Goal: Task Accomplishment & Management: Manage account settings

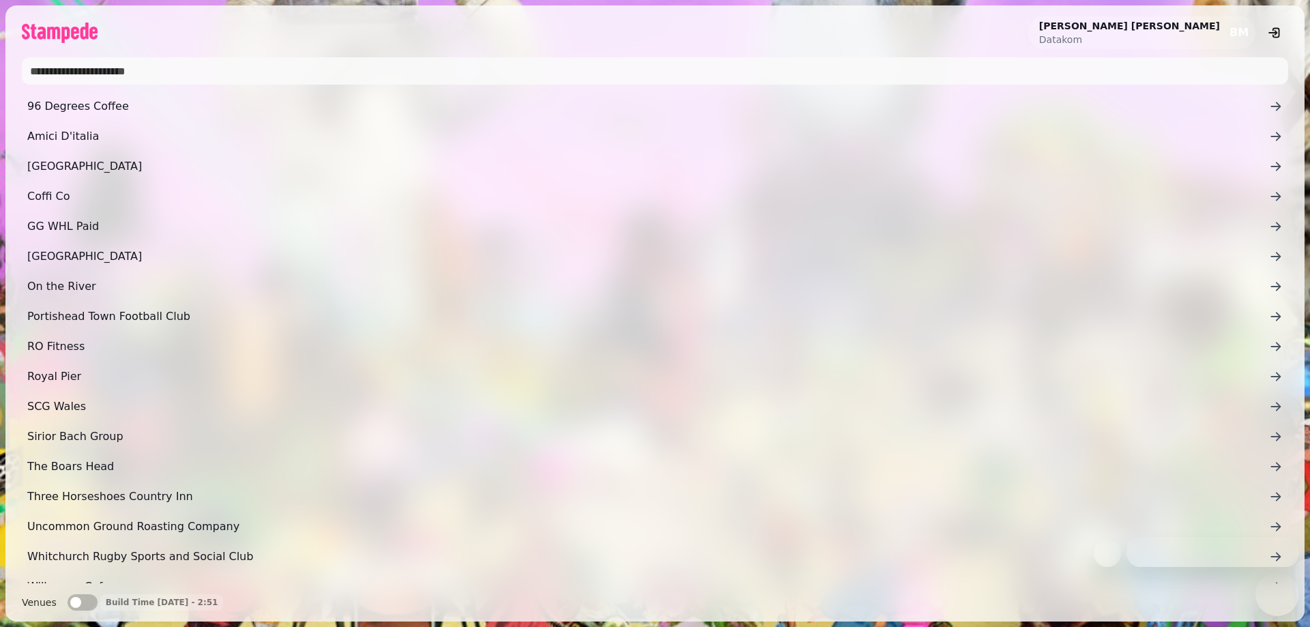
click at [152, 76] on div "[PERSON_NAME] Datakom BM 96 Degrees Coffee Amici D'italia [GEOGRAPHIC_DATA] Cof…" at bounding box center [655, 313] width 1310 height 627
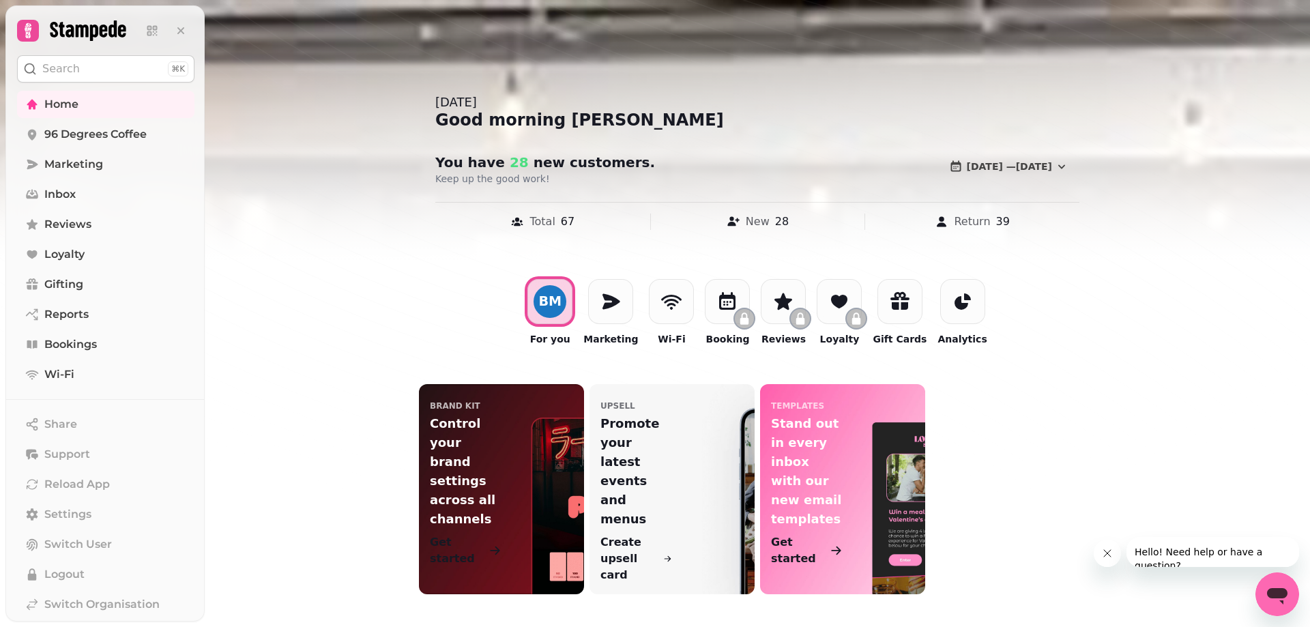
scroll to position [33, 0]
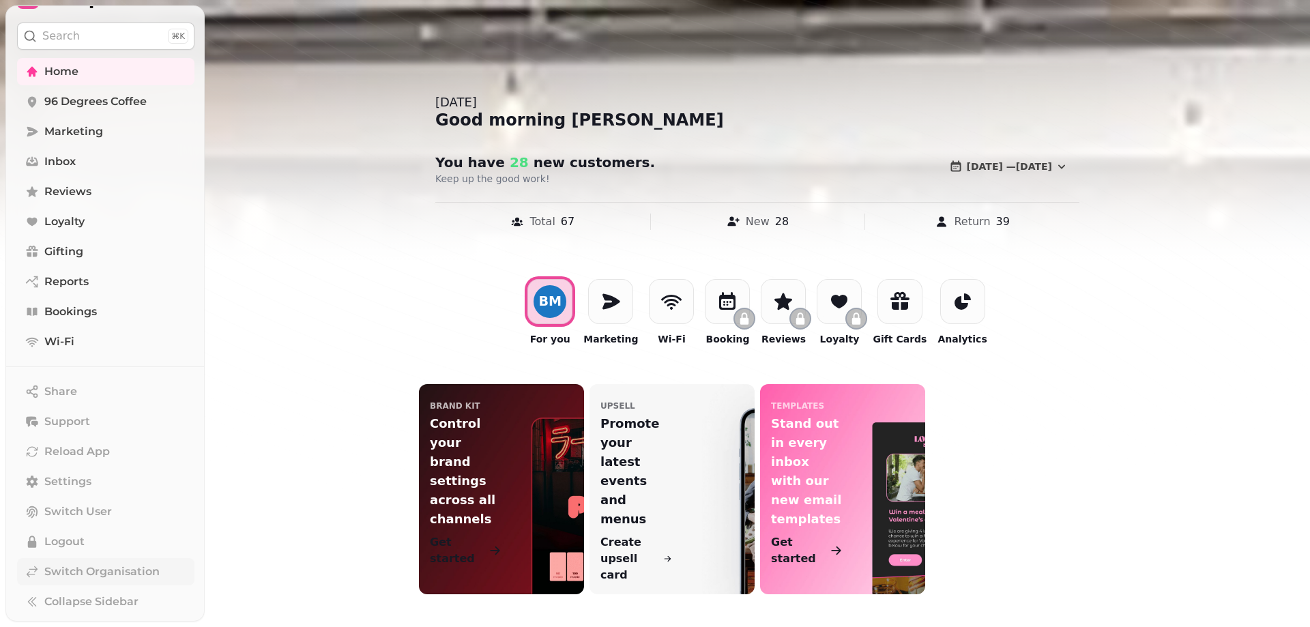
click at [85, 581] on link "Switch Organisation" at bounding box center [105, 571] width 177 height 27
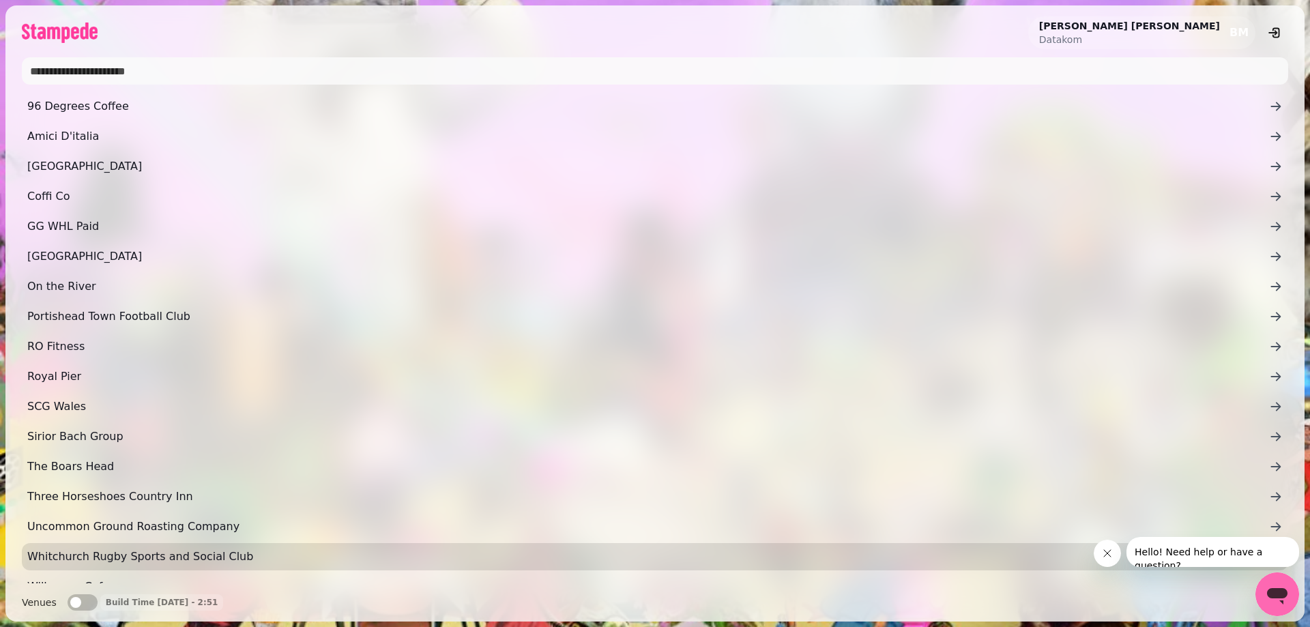
click at [103, 566] on link "Whitchurch Rugby Sports and Social Club" at bounding box center [655, 556] width 1266 height 27
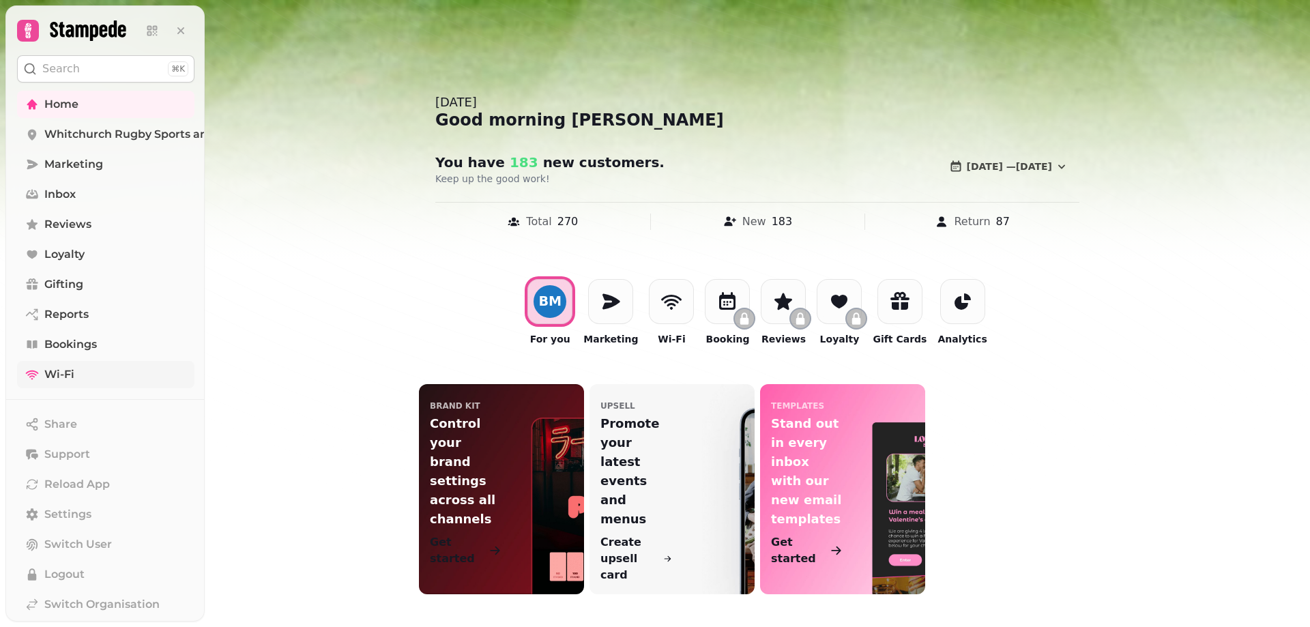
click at [64, 369] on span "Wi-Fi" at bounding box center [59, 374] width 30 height 16
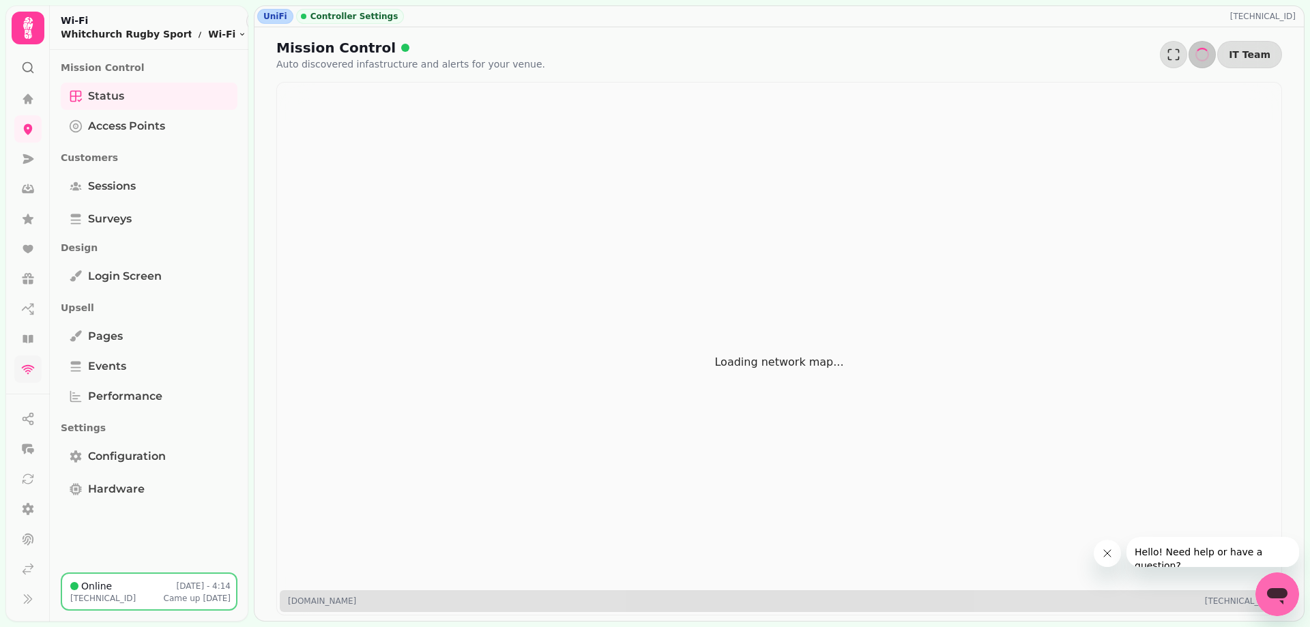
drag, startPoint x: 368, startPoint y: 57, endPoint x: 522, endPoint y: 66, distance: 153.8
click at [522, 66] on div "Mission Control Auto discovered infastructure and alerts for your venue. IT Team" at bounding box center [779, 54] width 1006 height 33
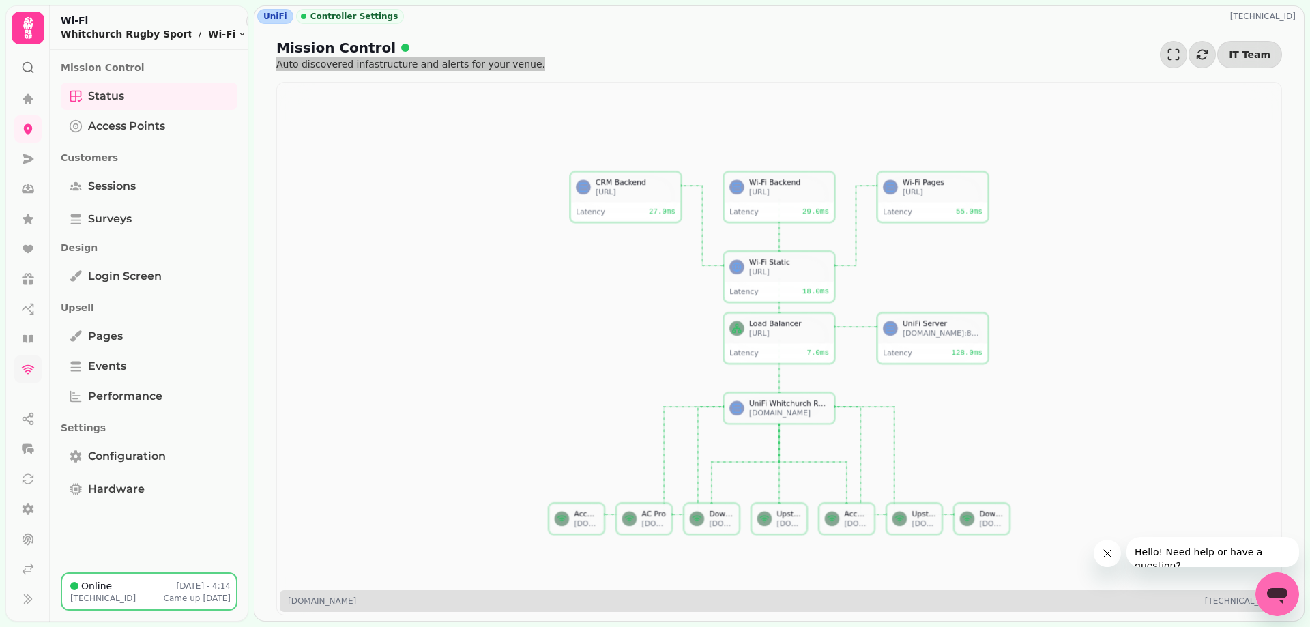
click at [1110, 551] on icon "Close message from company" at bounding box center [1107, 553] width 11 height 11
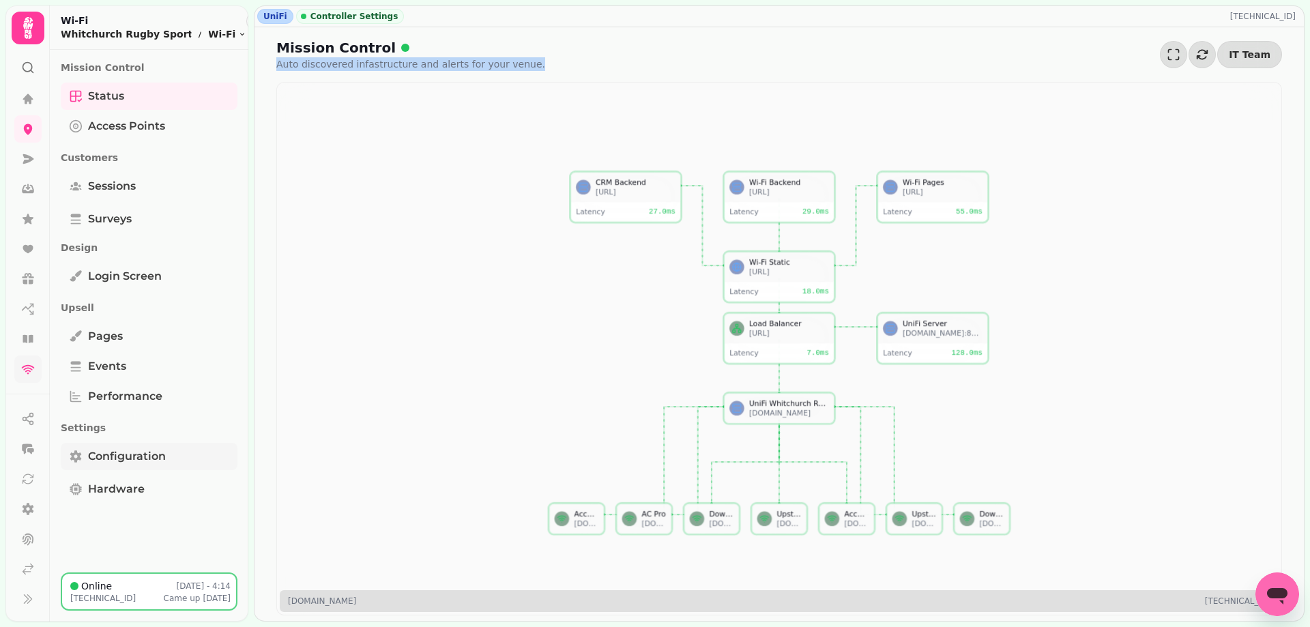
click at [149, 459] on span "Configuration" at bounding box center [127, 456] width 78 height 16
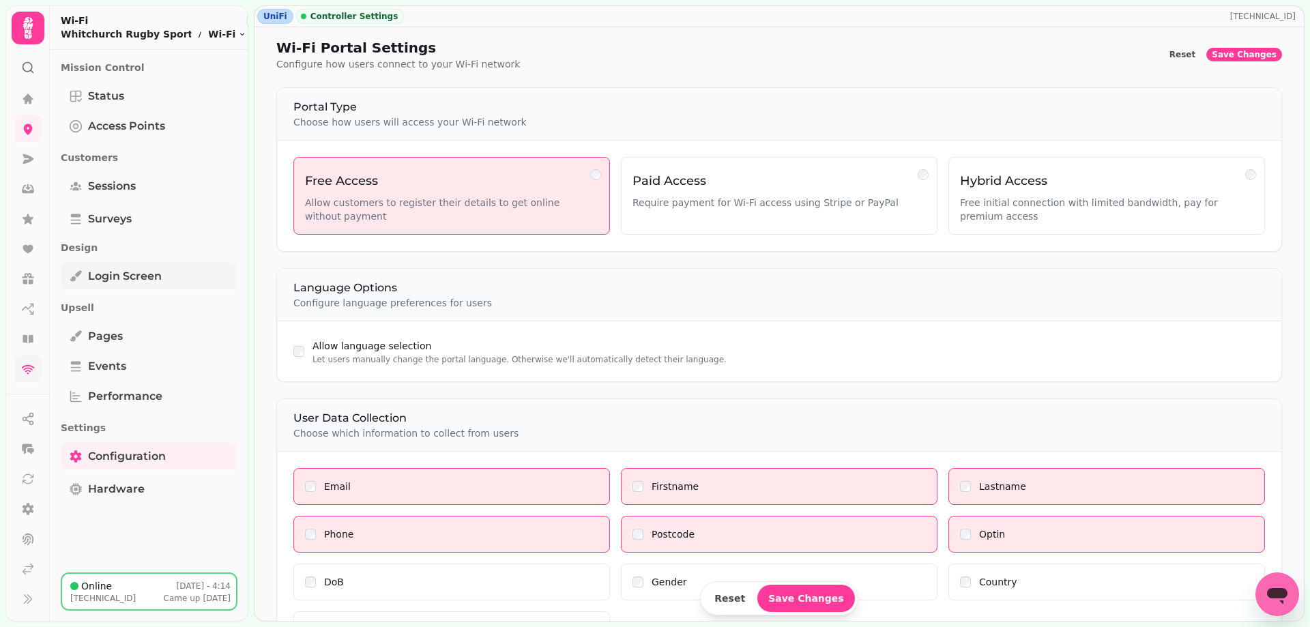
click at [113, 283] on span "Login screen" at bounding box center [125, 276] width 74 height 16
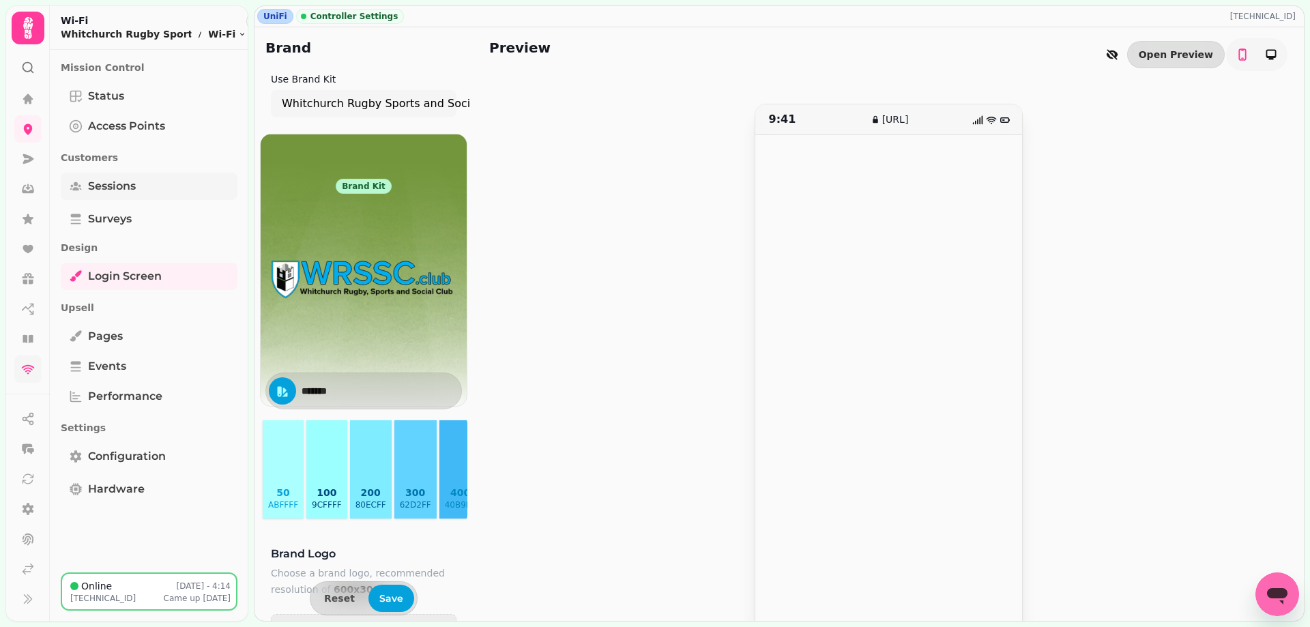
click at [104, 192] on span "Sessions" at bounding box center [112, 186] width 48 height 16
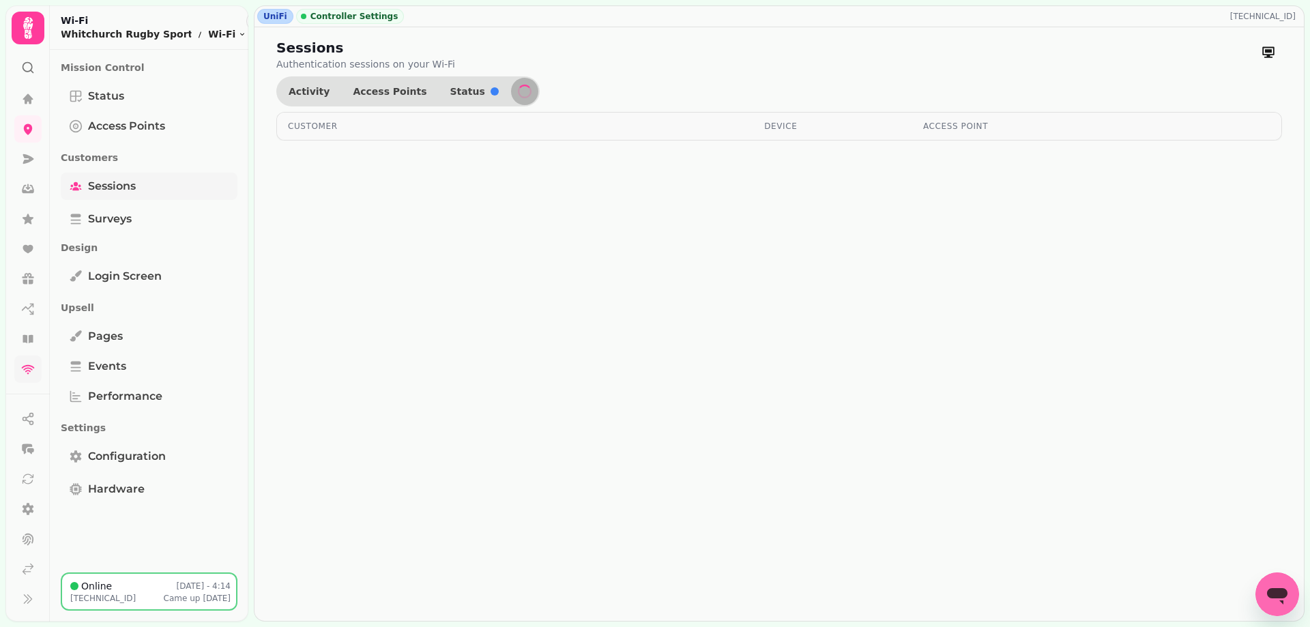
select select "**"
